Goal: Task Accomplishment & Management: Manage account settings

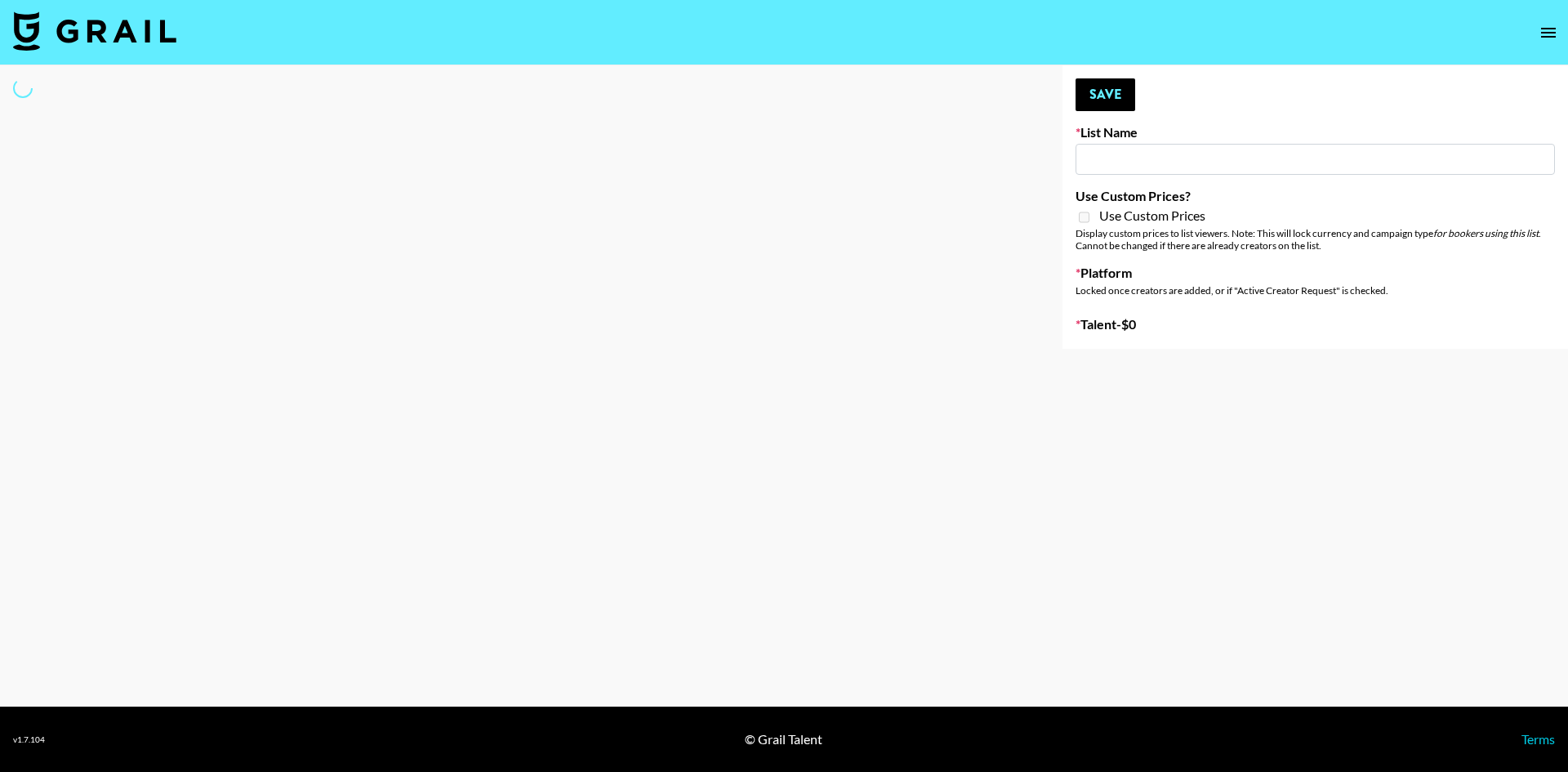
type input "GoVanni Campaign"
select select "Song"
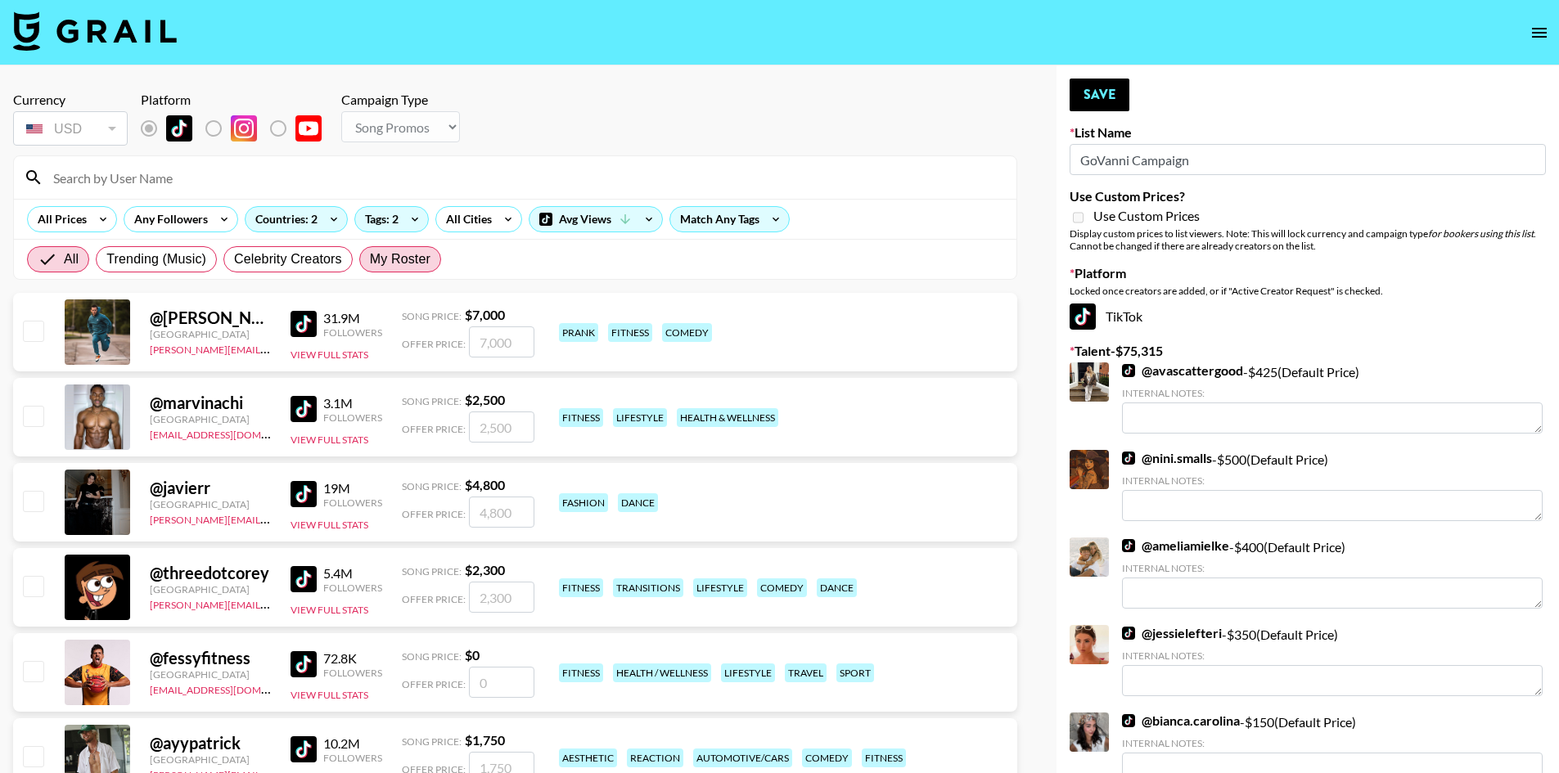
click at [398, 263] on span "My Roster" at bounding box center [400, 260] width 61 height 20
click at [370, 259] on input "My Roster" at bounding box center [370, 259] width 0 height 0
radio input "true"
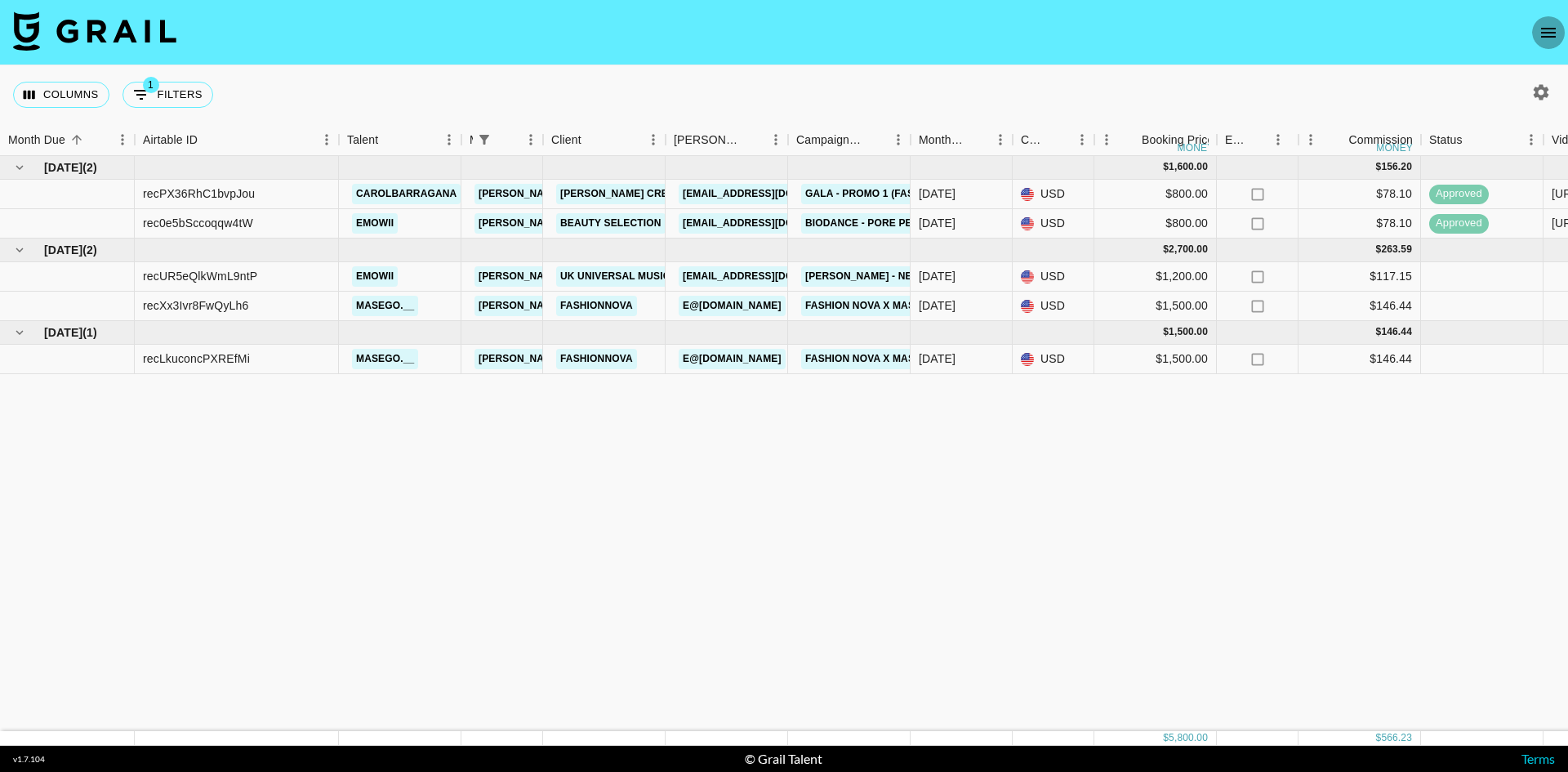
click at [1538, 25] on icon "open drawer" at bounding box center [1548, 33] width 20 height 20
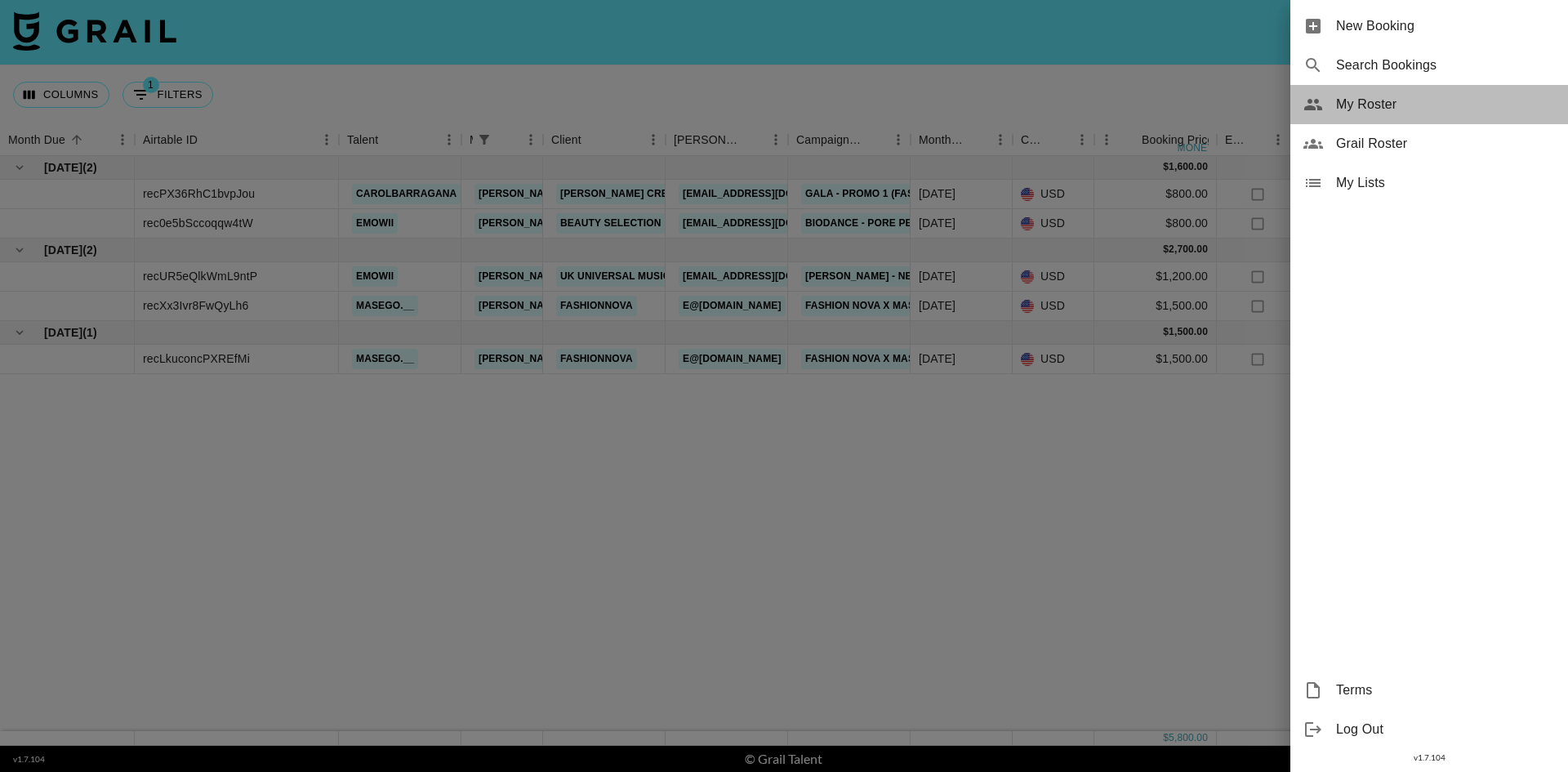
click at [1373, 100] on span "My Roster" at bounding box center [1444, 105] width 219 height 20
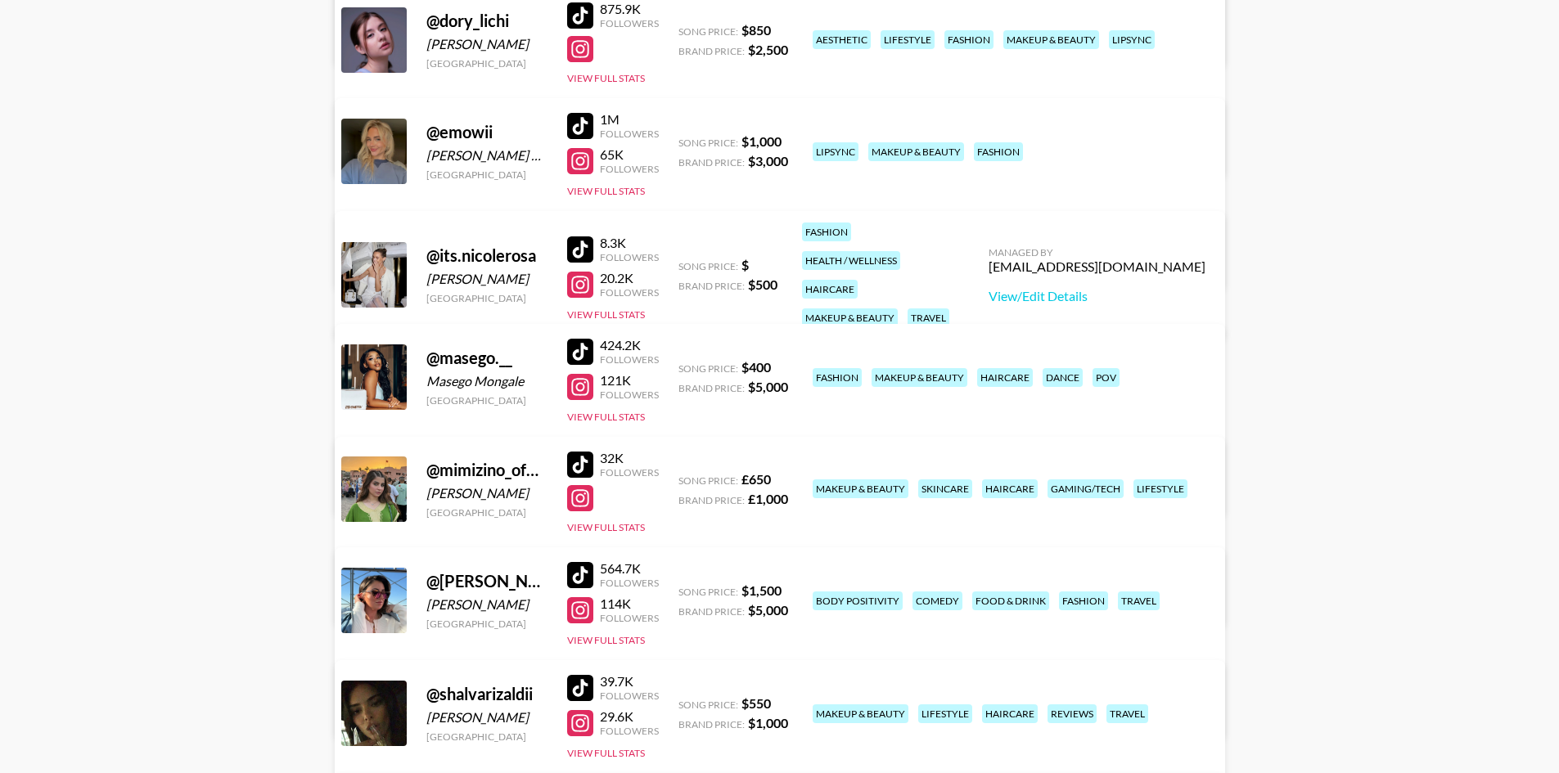
scroll to position [491, 0]
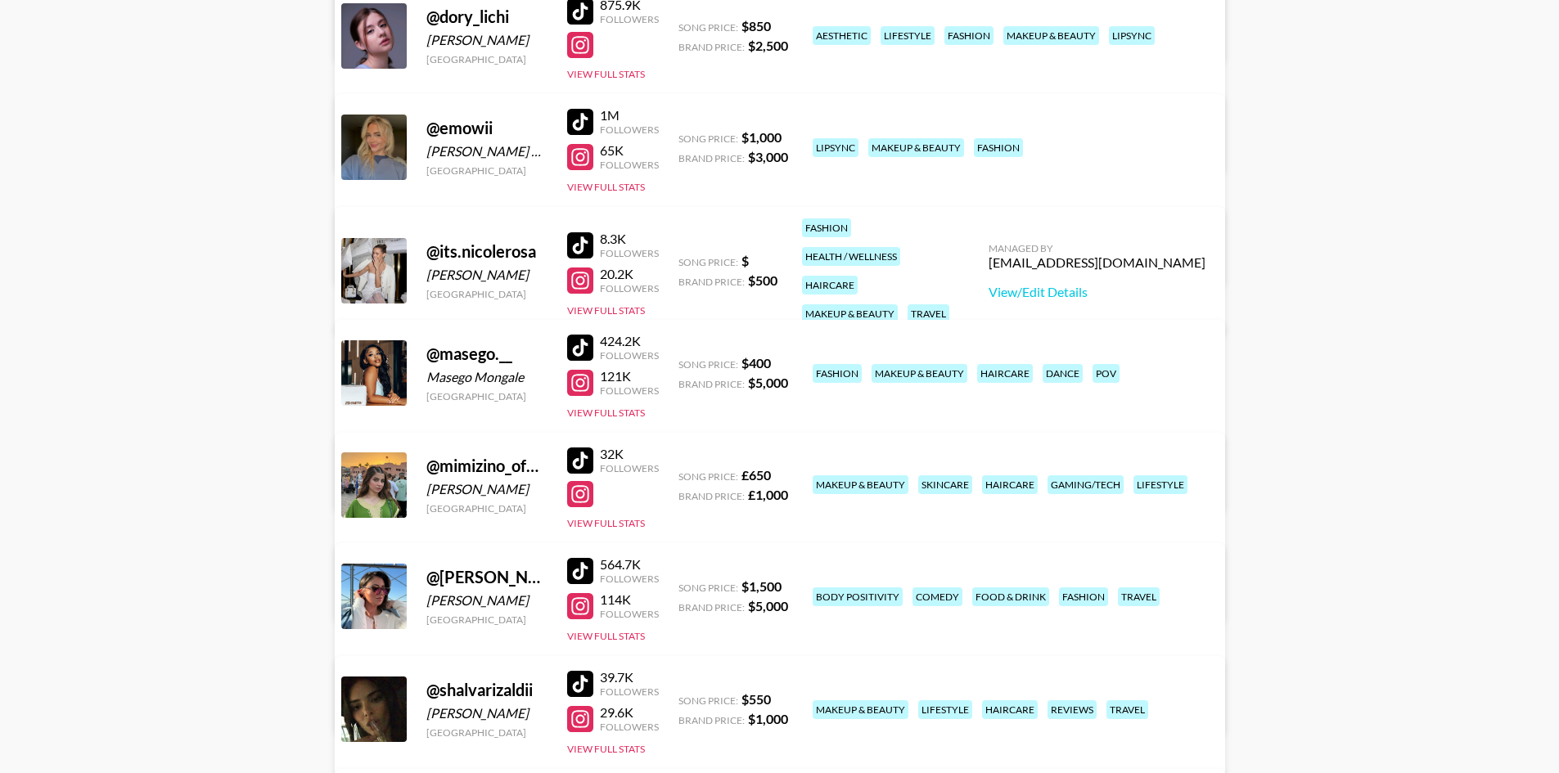
click at [785, 585] on link "View/Edit Details" at bounding box center [574, 593] width 421 height 16
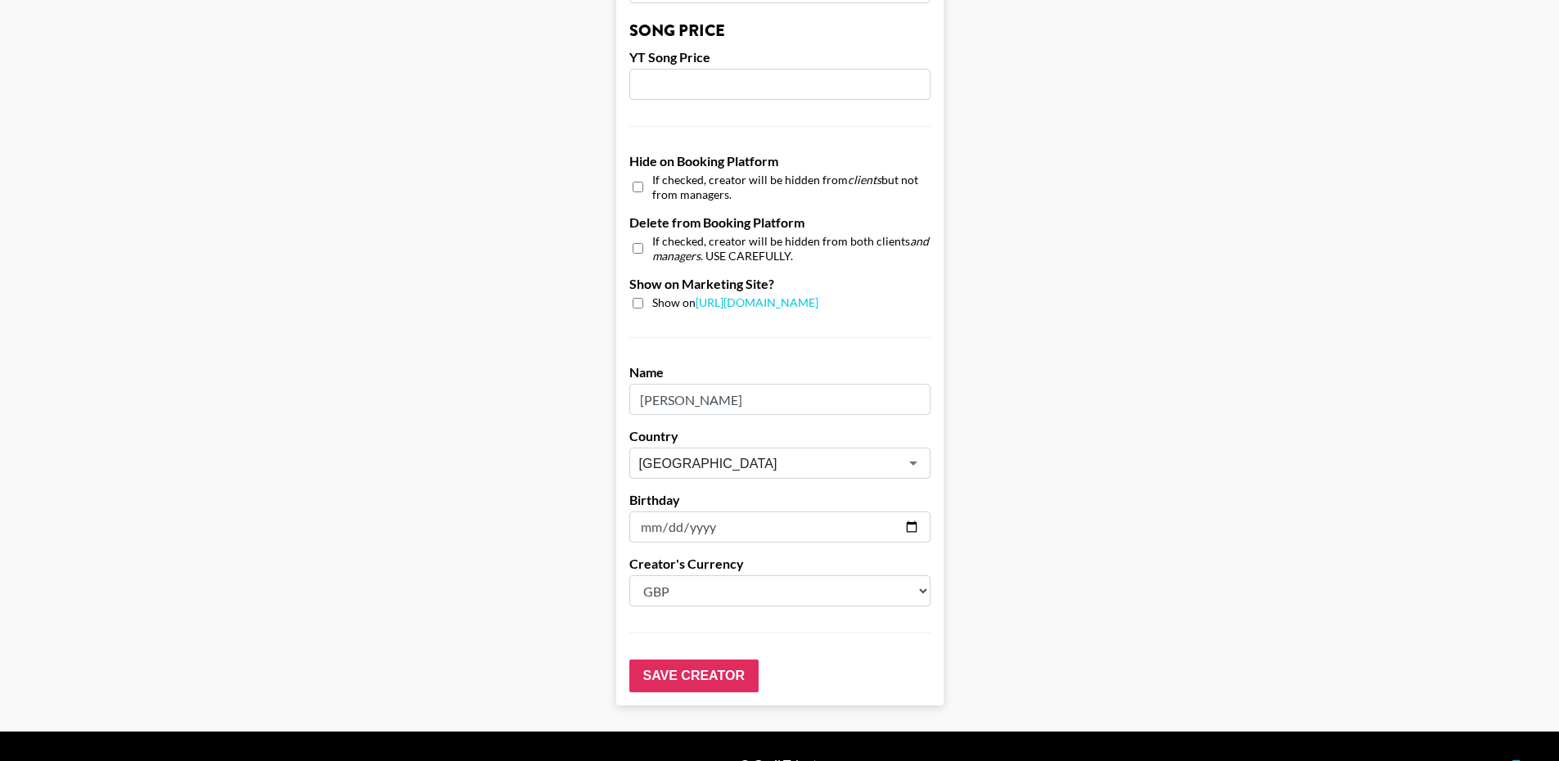
scroll to position [1459, 0]
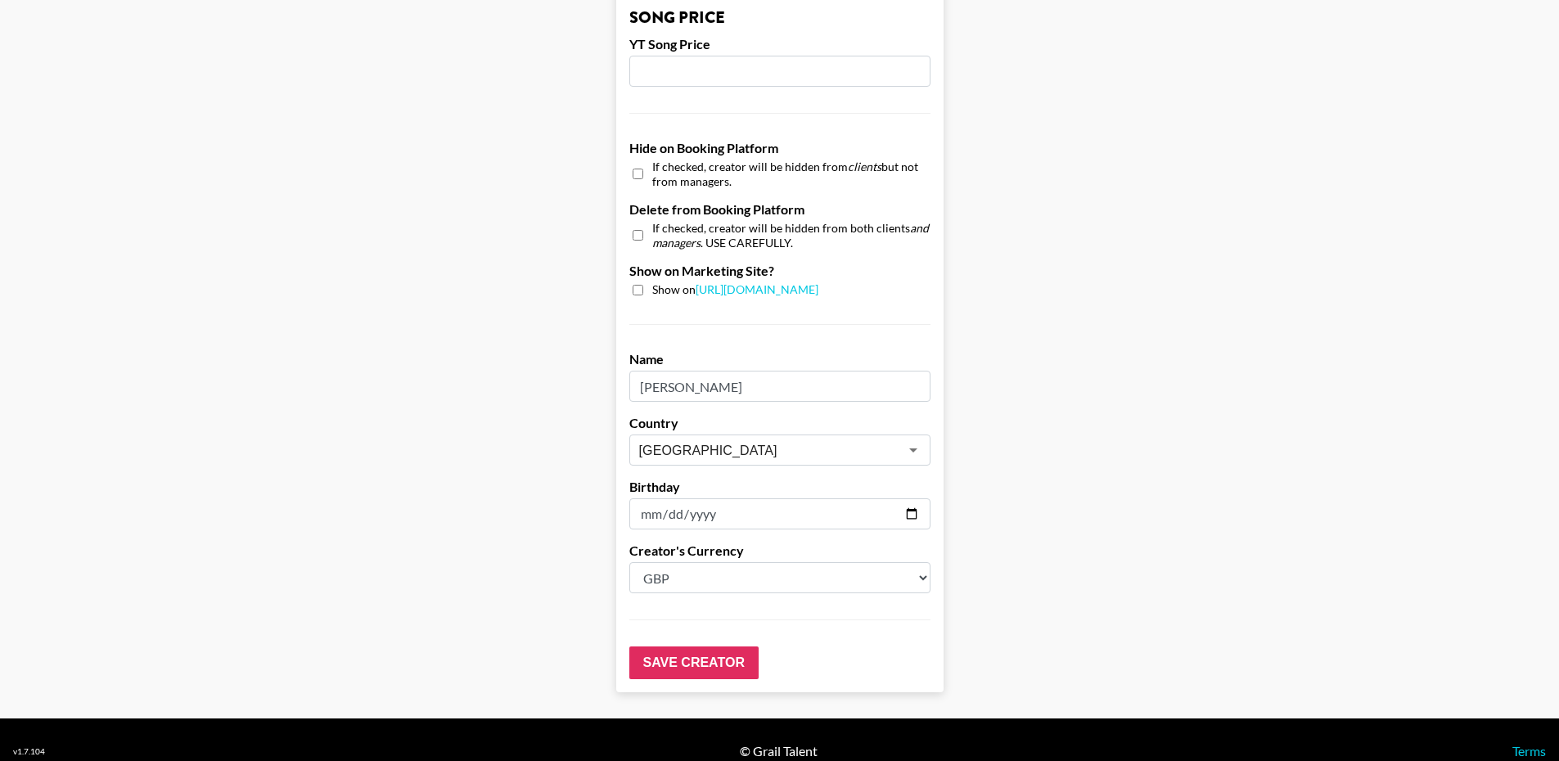
click at [742, 562] on select "Select a Currency USD GBP" at bounding box center [779, 577] width 301 height 31
select select "USD"
click at [635, 562] on select "Select a Currency USD GBP" at bounding box center [779, 577] width 301 height 31
click at [730, 646] on input "Save Creator" at bounding box center [693, 662] width 129 height 33
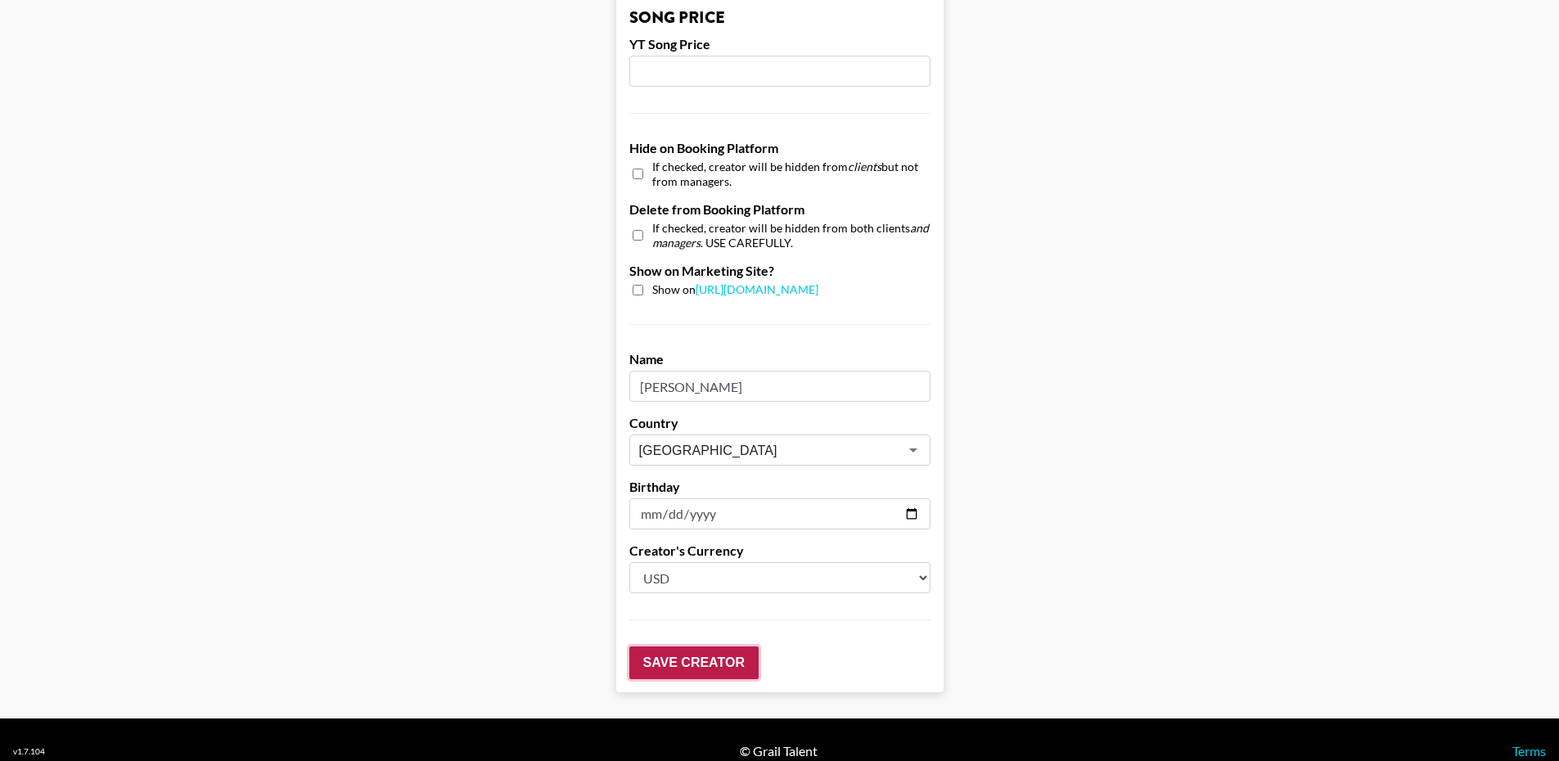
click at [669, 646] on input "Save Creator" at bounding box center [693, 662] width 129 height 33
click at [730, 646] on input "Save Creator" at bounding box center [693, 662] width 129 height 33
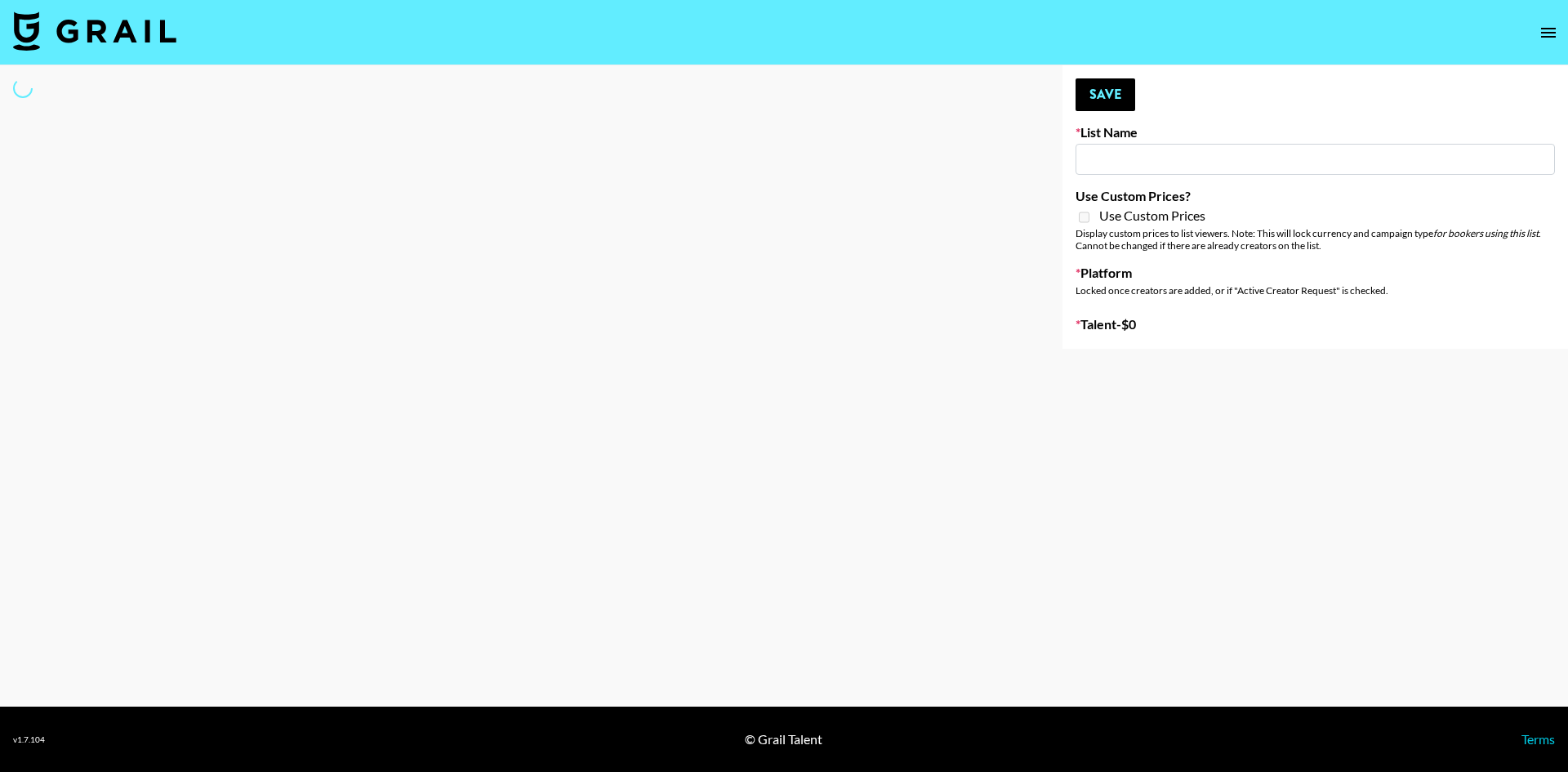
type input "GoVanni Campaign"
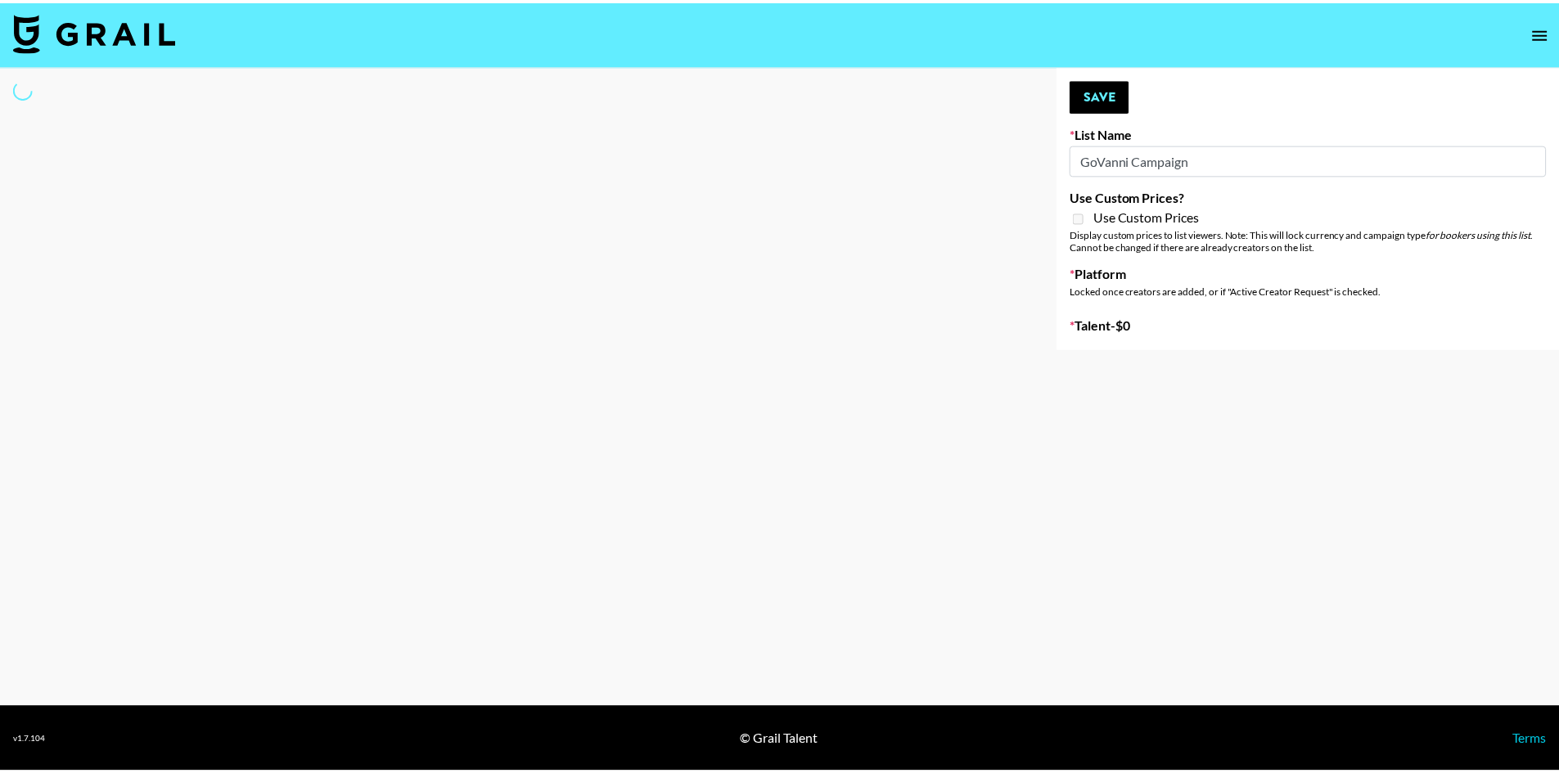
select select "Song"
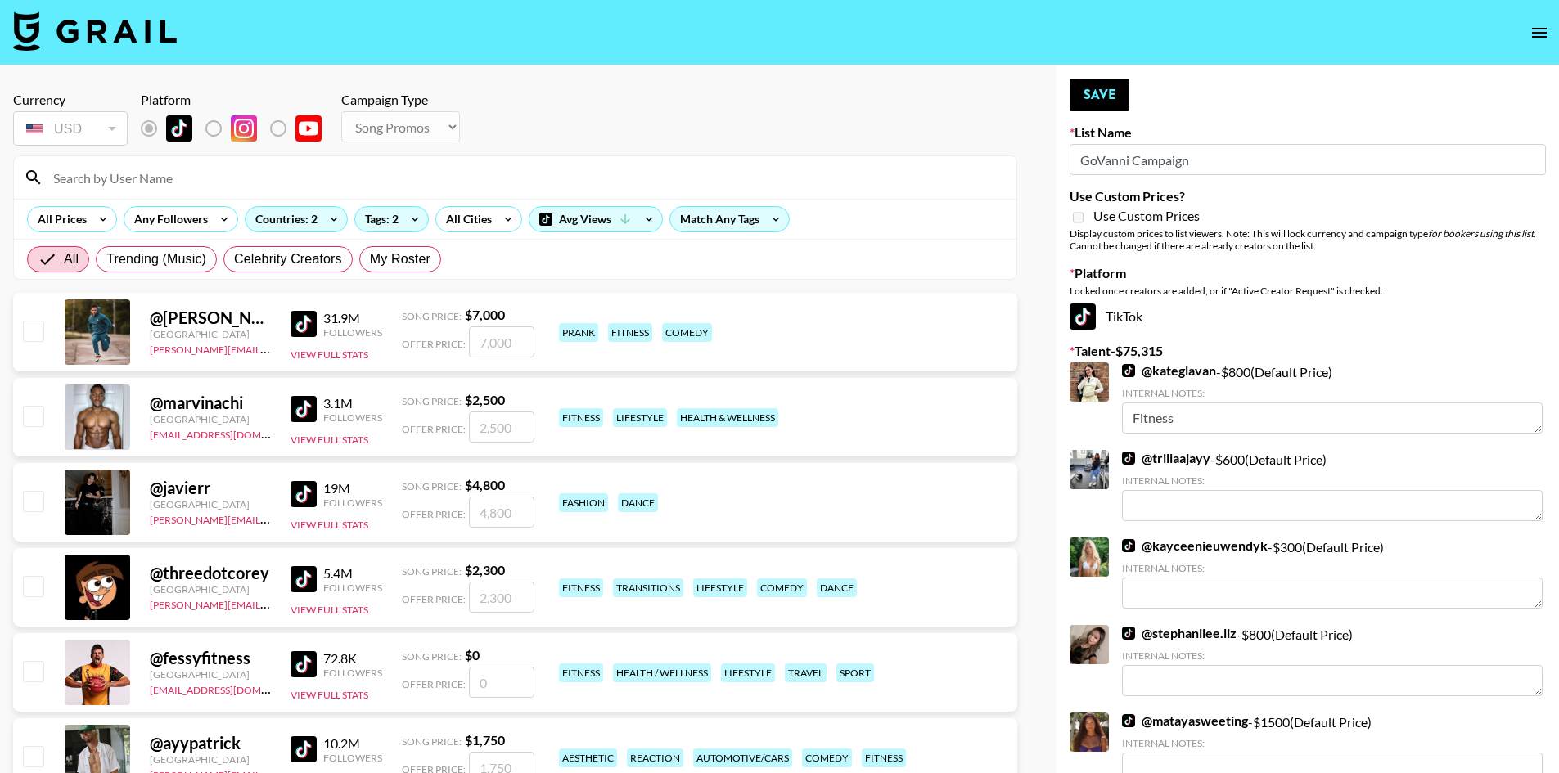
drag, startPoint x: 401, startPoint y: 250, endPoint x: 393, endPoint y: 141, distance: 109.9
click at [401, 250] on span "My Roster" at bounding box center [400, 260] width 61 height 20
click at [370, 259] on input "My Roster" at bounding box center [370, 259] width 0 height 0
radio input "true"
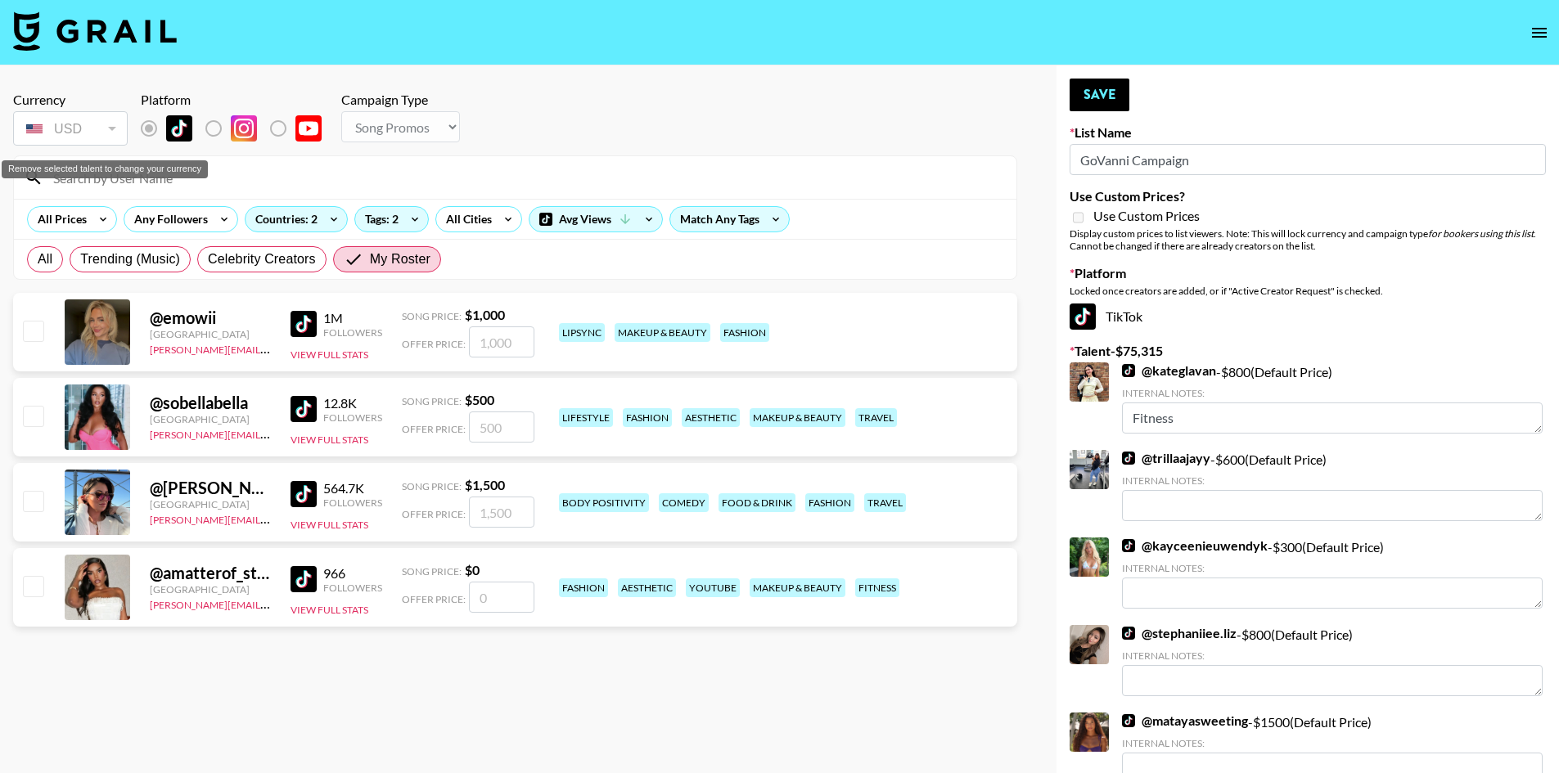
click at [67, 129] on div "USD" at bounding box center [70, 129] width 108 height 29
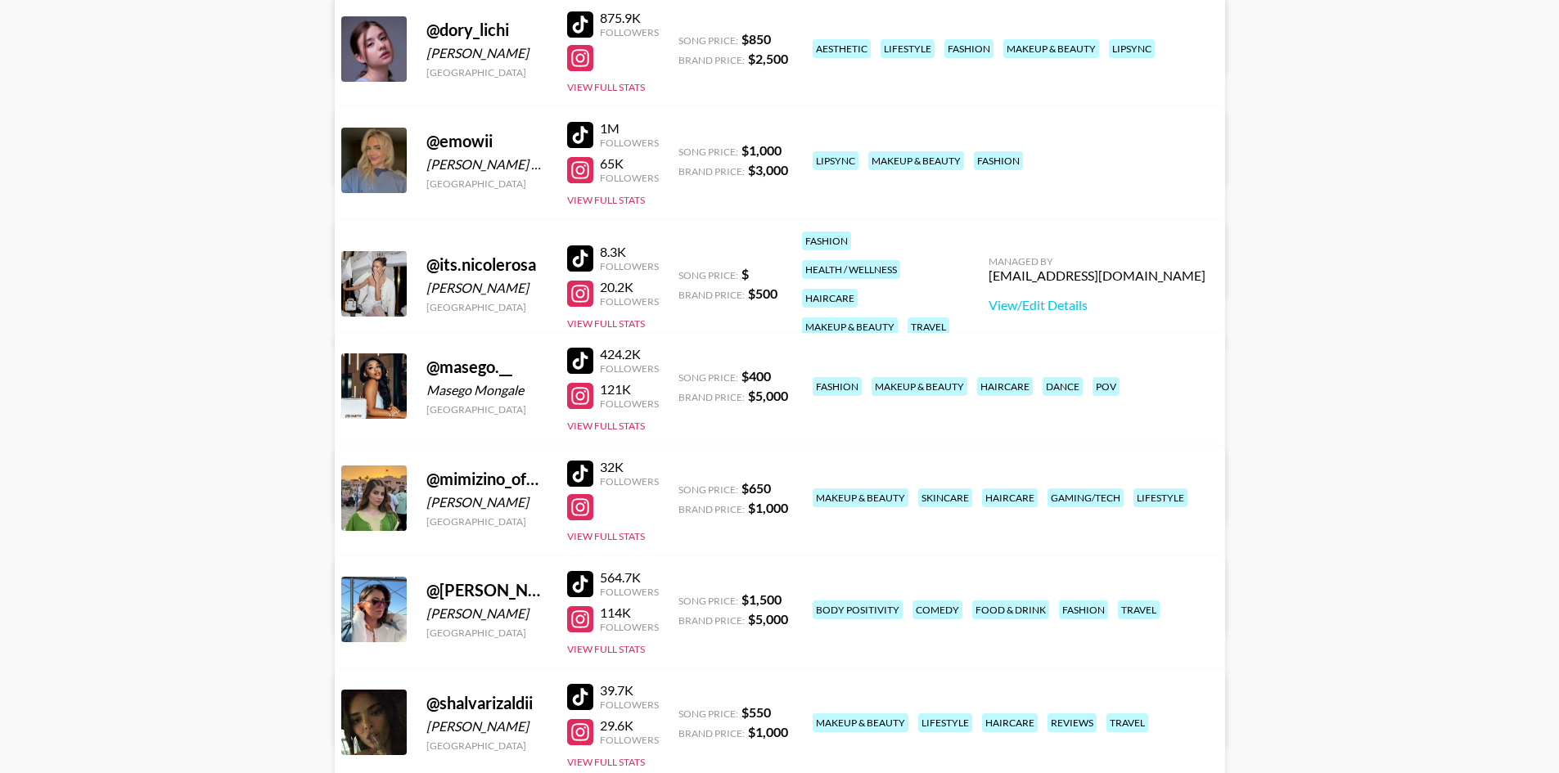
scroll to position [491, 0]
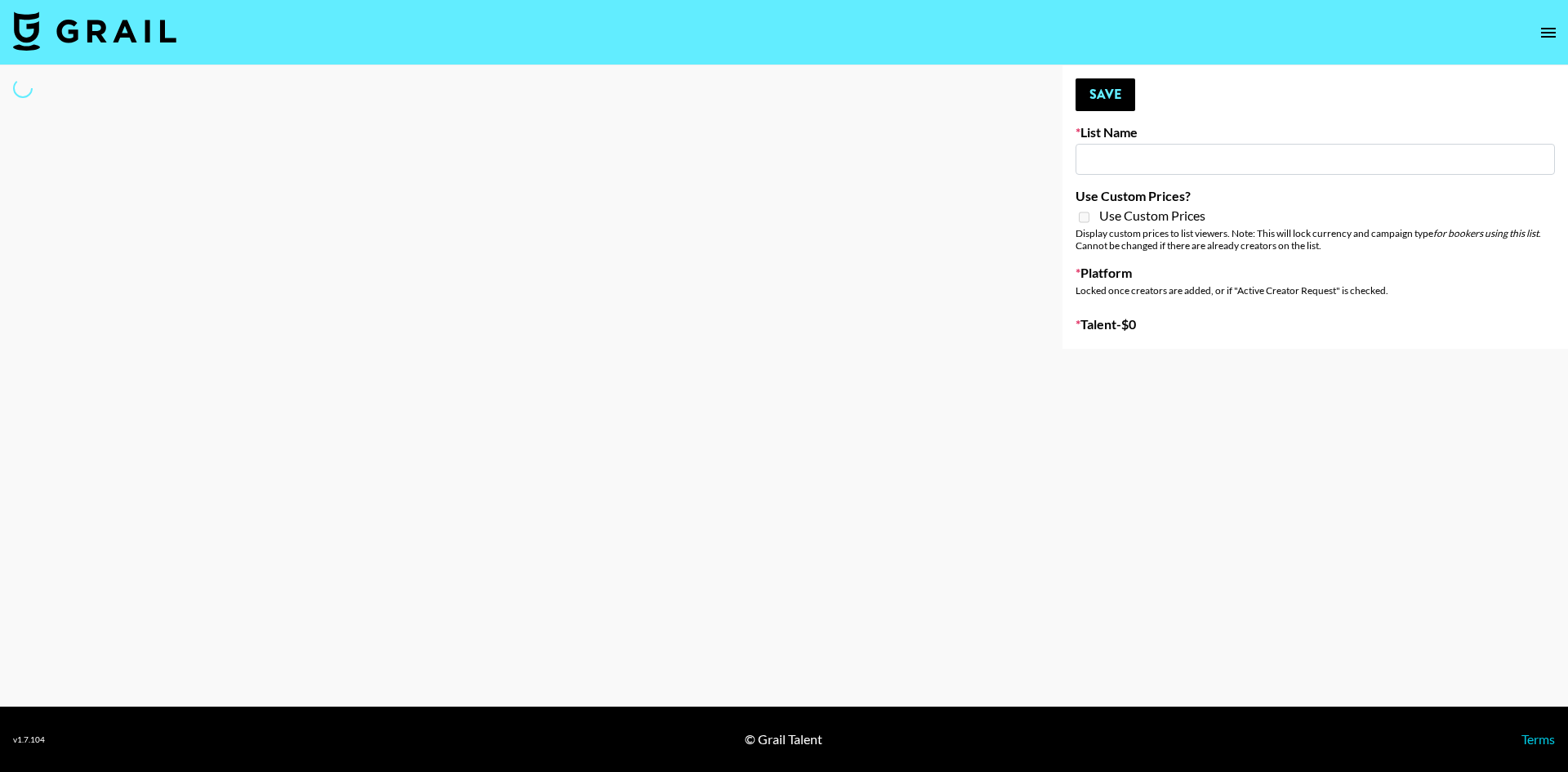
type input "GoVanni Campaign"
select select "Song"
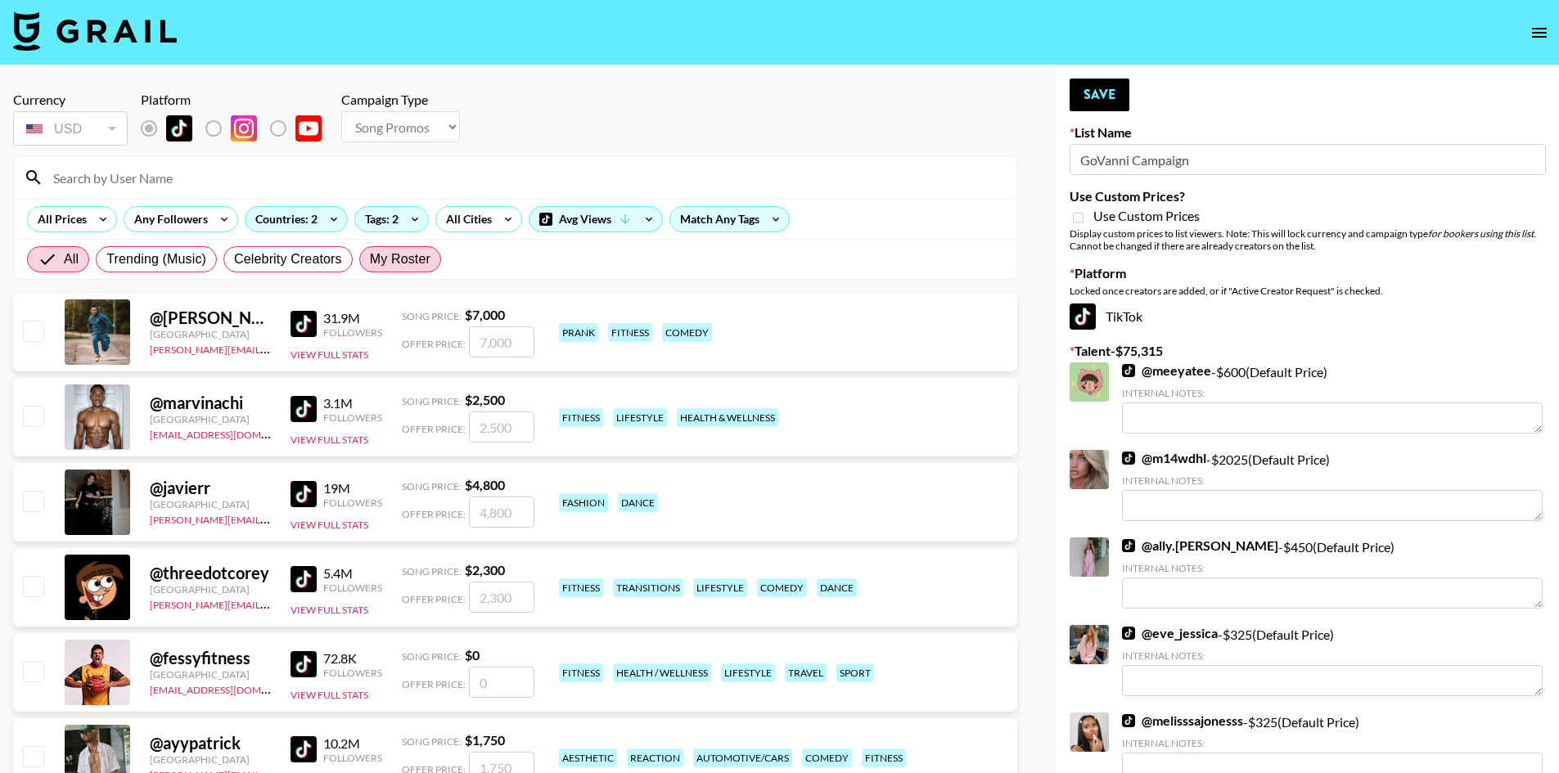
click at [402, 266] on span "My Roster" at bounding box center [400, 260] width 61 height 20
click at [370, 259] on input "My Roster" at bounding box center [370, 259] width 0 height 0
radio input "true"
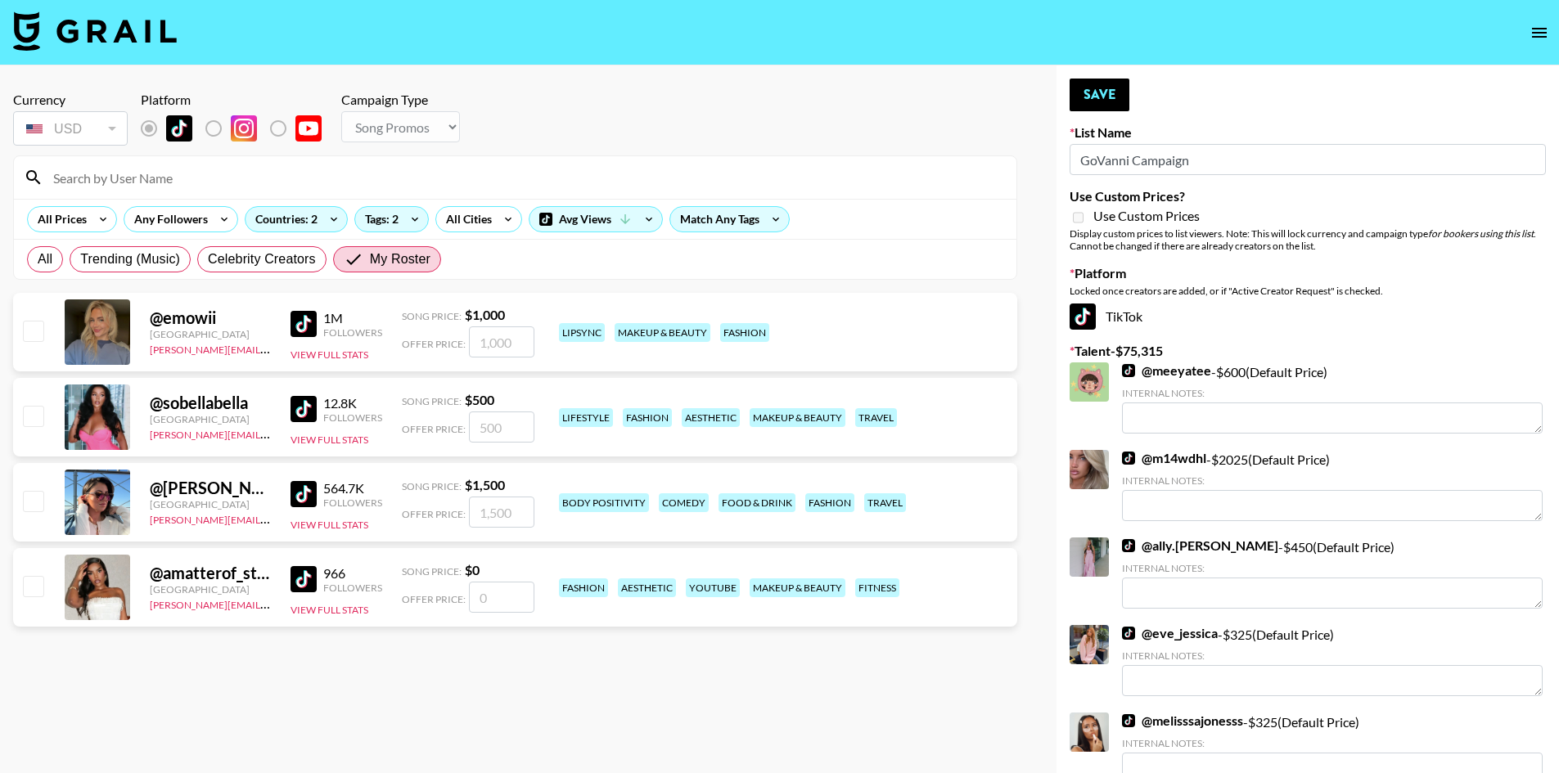
drag, startPoint x: 38, startPoint y: 421, endPoint x: 44, endPoint y: 364, distance: 57.6
click at [38, 420] on input "checkbox" at bounding box center [33, 416] width 20 height 20
checkbox input "true"
type input "500"
click at [25, 340] on input "checkbox" at bounding box center [33, 331] width 20 height 20
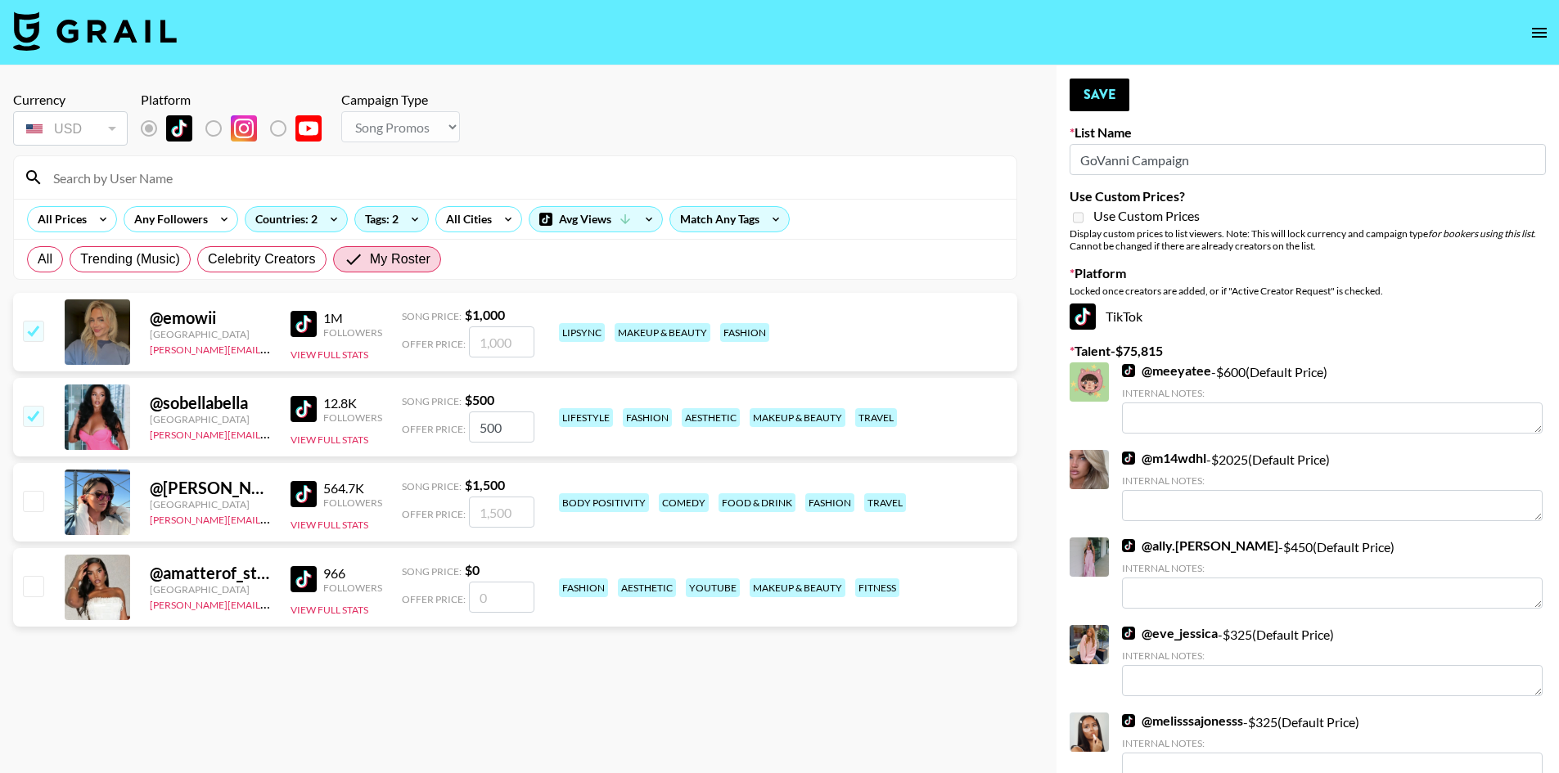
checkbox input "true"
type input "1000"
click at [29, 495] on input "checkbox" at bounding box center [33, 501] width 20 height 20
checkbox input "true"
type input "1500"
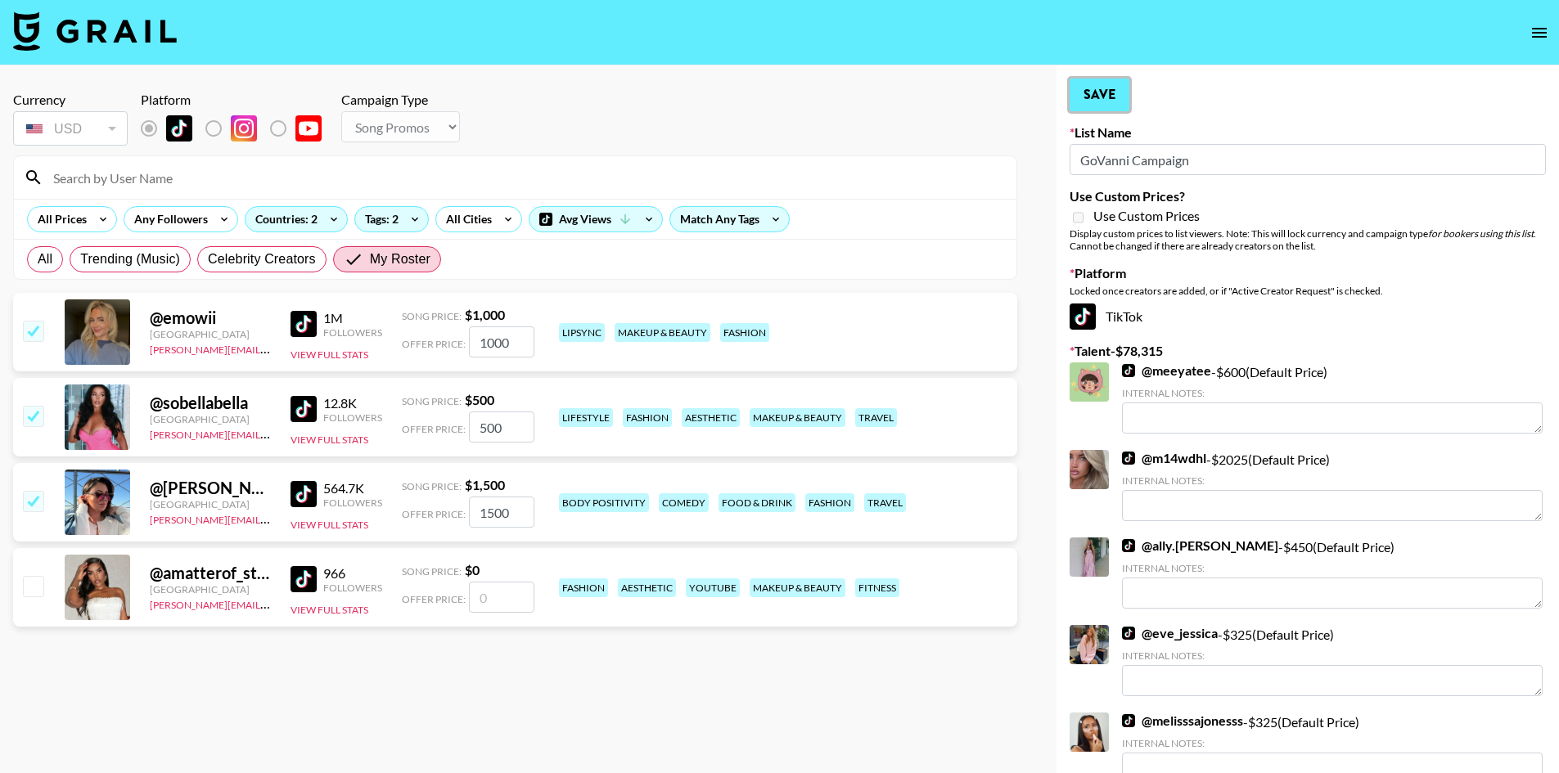
click at [1125, 106] on button "Save" at bounding box center [1099, 95] width 60 height 33
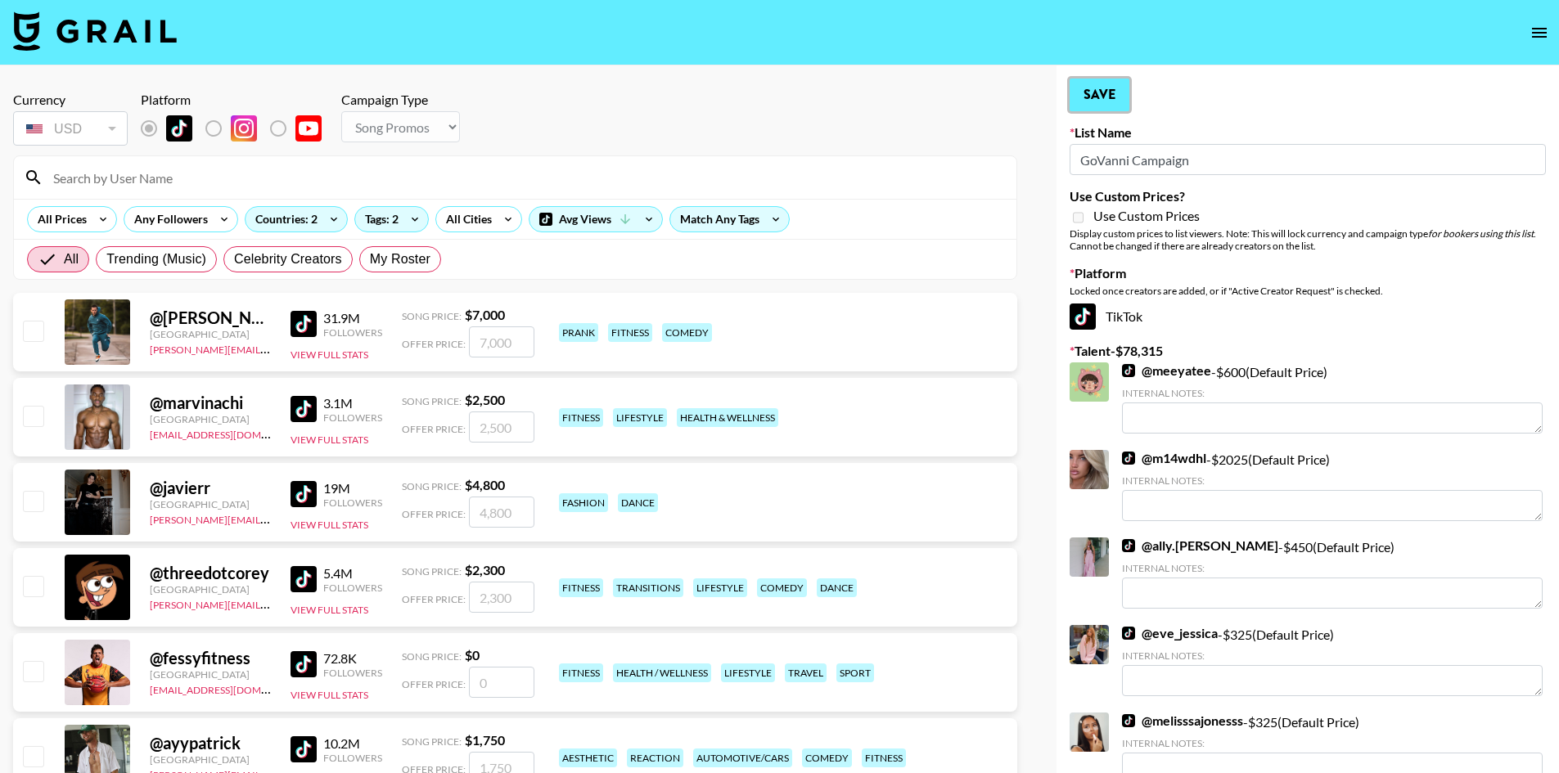
radio input "true"
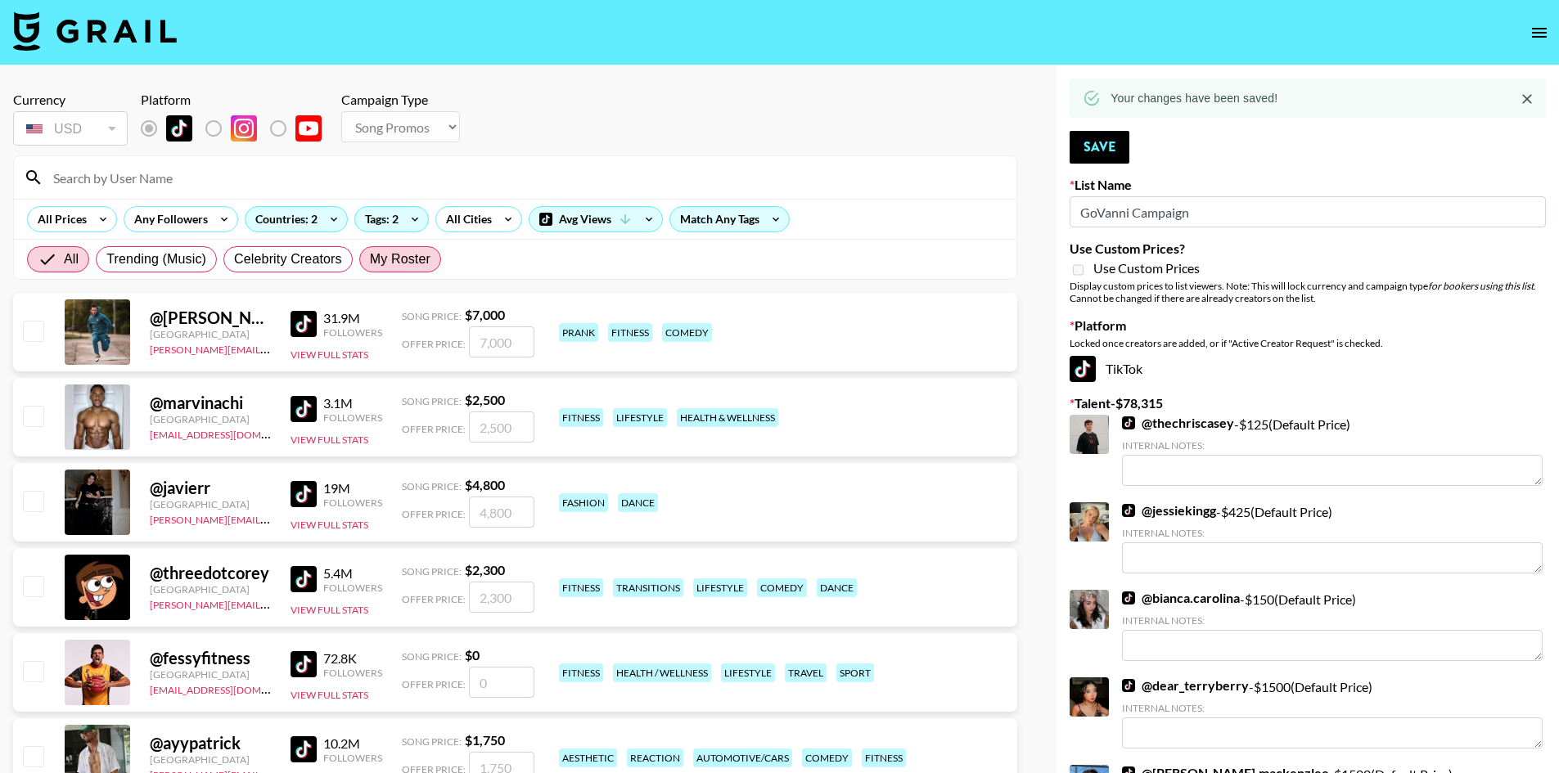
click at [409, 257] on span "My Roster" at bounding box center [400, 260] width 61 height 20
click at [370, 259] on input "My Roster" at bounding box center [370, 259] width 0 height 0
radio input "true"
